Goal: Information Seeking & Learning: Learn about a topic

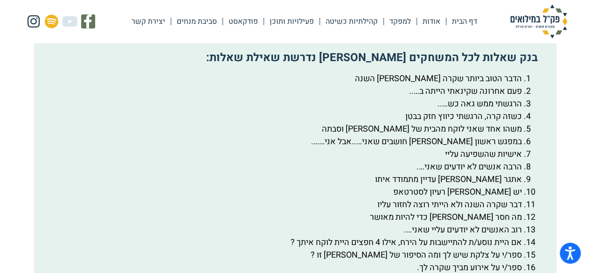
scroll to position [1571, 0]
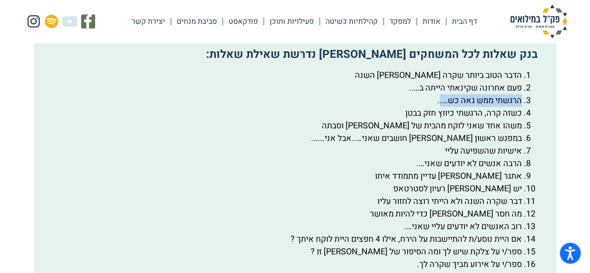
drag, startPoint x: 520, startPoint y: 126, endPoint x: 438, endPoint y: 126, distance: 82.1
click at [438, 107] on li "הרגשתי ממש גאה כש….." at bounding box center [285, 100] width 473 height 13
copy li "הרגשתי ממש גאה כש…."
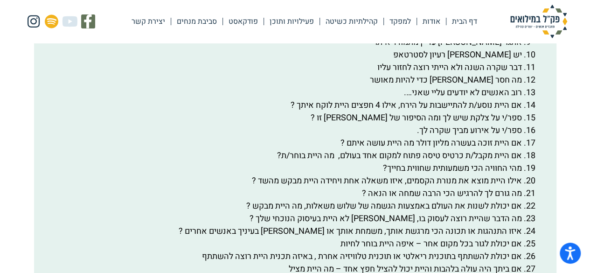
scroll to position [1707, 0]
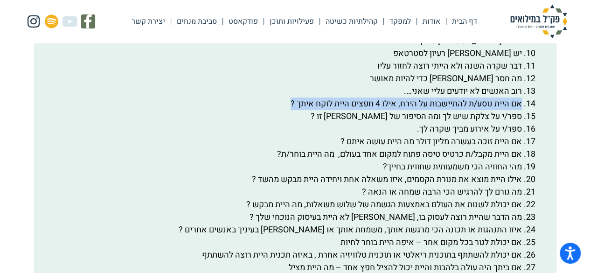
drag, startPoint x: 520, startPoint y: 126, endPoint x: 284, endPoint y: 130, distance: 236.2
click at [284, 110] on li "אם היית נוסע/ת להתיישבות על הירח, אילו 4 חפצים היית לוקח איתך ?" at bounding box center [285, 104] width 473 height 13
copy li "אם היית נוסע/ת להתיישבות על הירח, אילו 4 חפצים היית לוקח איתך ?"
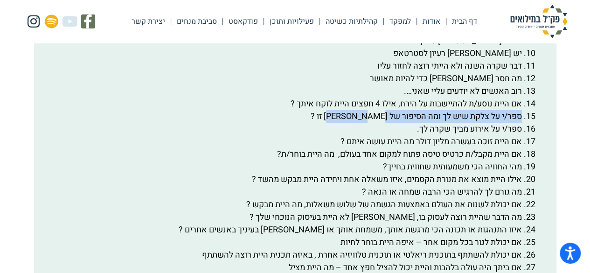
drag, startPoint x: 349, startPoint y: 140, endPoint x: 531, endPoint y: 144, distance: 182.0
click at [522, 123] on li "ספר/י על צלקת שיש לך ומה הסיפור של [PERSON_NAME] זו ?" at bounding box center [285, 116] width 473 height 13
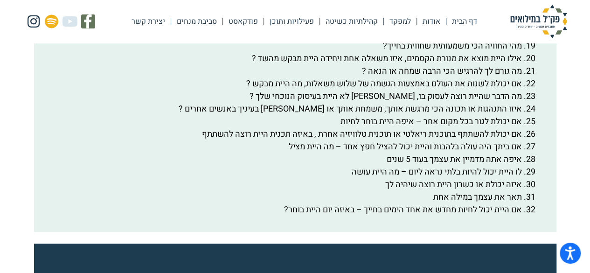
scroll to position [1827, 0]
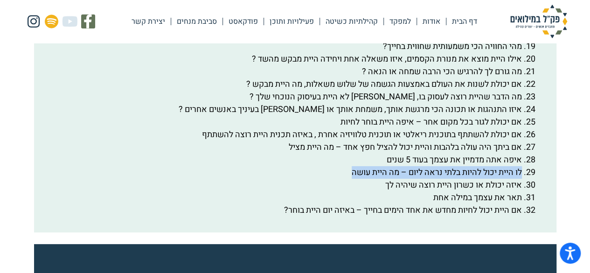
drag, startPoint x: 346, startPoint y: 197, endPoint x: 524, endPoint y: 197, distance: 177.4
click at [522, 179] on li "לו היית יכול להיות בלתי נראה ליום – מה היית עושה" at bounding box center [285, 172] width 473 height 13
copy li "לו היית יכול להיות בלתי נראה ליום – מה היית עושה"
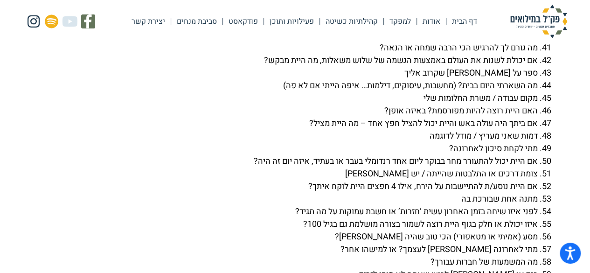
scroll to position [2721, 0]
click at [379, 118] on li "האם היית רוצה להיות מפורסמת? באיזה אופן?" at bounding box center [286, 111] width 504 height 13
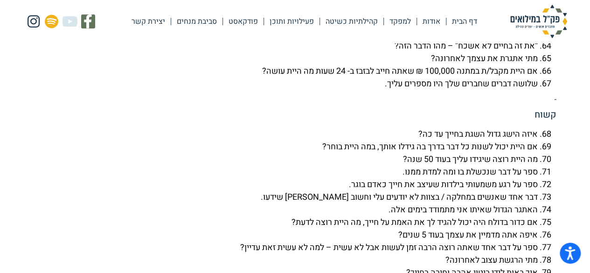
scroll to position [3014, 0]
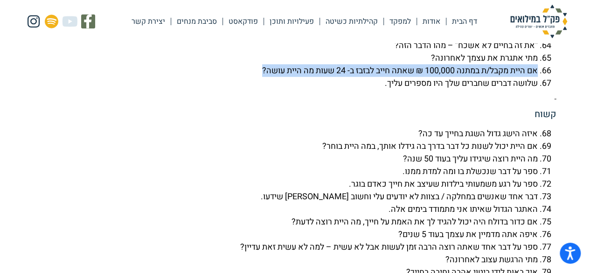
drag, startPoint x: 254, startPoint y: 95, endPoint x: 538, endPoint y: 98, distance: 283.8
click at [538, 77] on li "אם היית מקבל/ת במתנה 100,000 ₪ שאתה חייב לבזבז ב- 24 שעות מה היית עושה?" at bounding box center [286, 70] width 504 height 13
copy li "אם היית מקבל/ת במתנה 100,000 ₪ שאתה חייב לבזבז ב- 24 שעות מה היית עושה?"
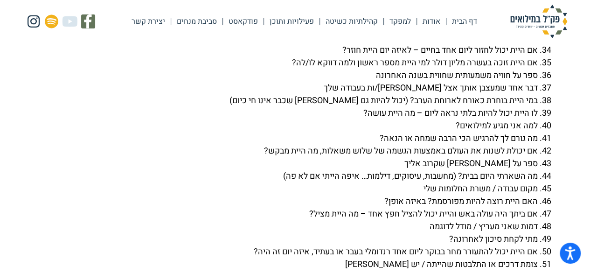
scroll to position [2625, 0]
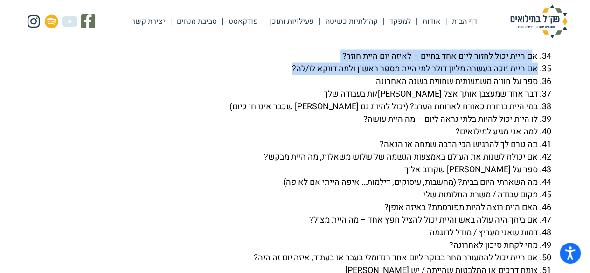
drag, startPoint x: 282, startPoint y: 92, endPoint x: 531, endPoint y: 86, distance: 249.3
click at [531, 86] on ol "אם היית יכול לחזור ליום אחד בחיים – לאיזה יום היית חוזר? אם היית זוכה בעשרה מלי…" at bounding box center [295, 263] width 523 height 428
click at [508, 62] on li "אם היית יכול לחזור ליום אחד בחיים – לאיזה יום היית חוזר?" at bounding box center [286, 55] width 504 height 13
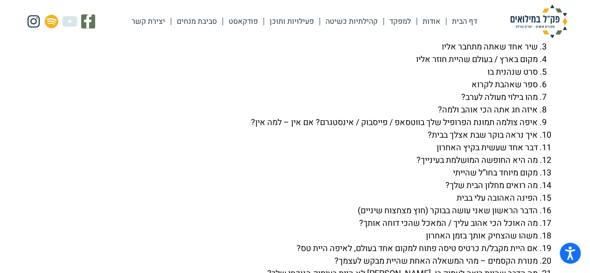
scroll to position [2205, 0]
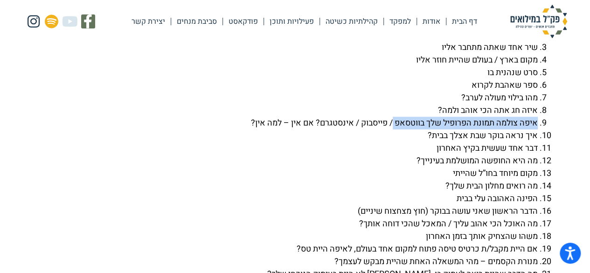
drag, startPoint x: 536, startPoint y: 148, endPoint x: 390, endPoint y: 151, distance: 145.7
click at [390, 129] on li "איפה צולמה תמונת הפרופיל שלך בווטסאפ / פייסבוק / אינסטגרם? אם אין – למה אין?" at bounding box center [286, 123] width 504 height 13
copy li "איפה צולמה תמונת הפרופיל שלך בווטסאפ"
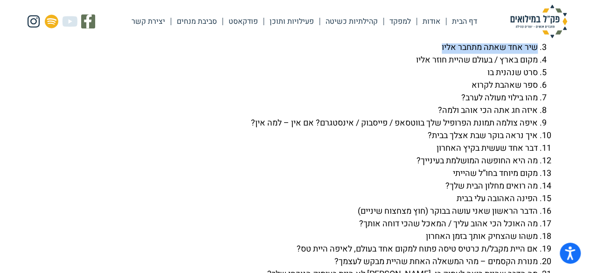
drag, startPoint x: 437, startPoint y: 70, endPoint x: 535, endPoint y: 72, distance: 98.0
click at [535, 54] on li "שיר אחד שאתה מתחבר אליו" at bounding box center [286, 47] width 504 height 13
copy li "שיר אחד שאתה מתחבר אליו"
